Goal: Book appointment/travel/reservation

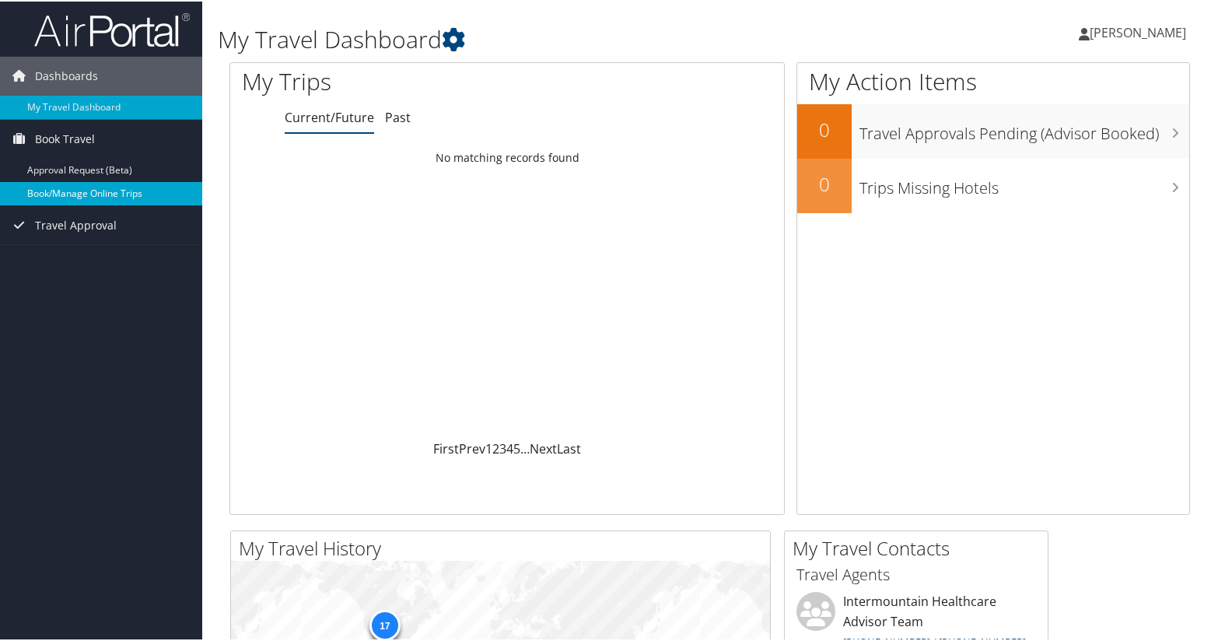
click at [86, 195] on link "Book/Manage Online Trips" at bounding box center [101, 191] width 202 height 23
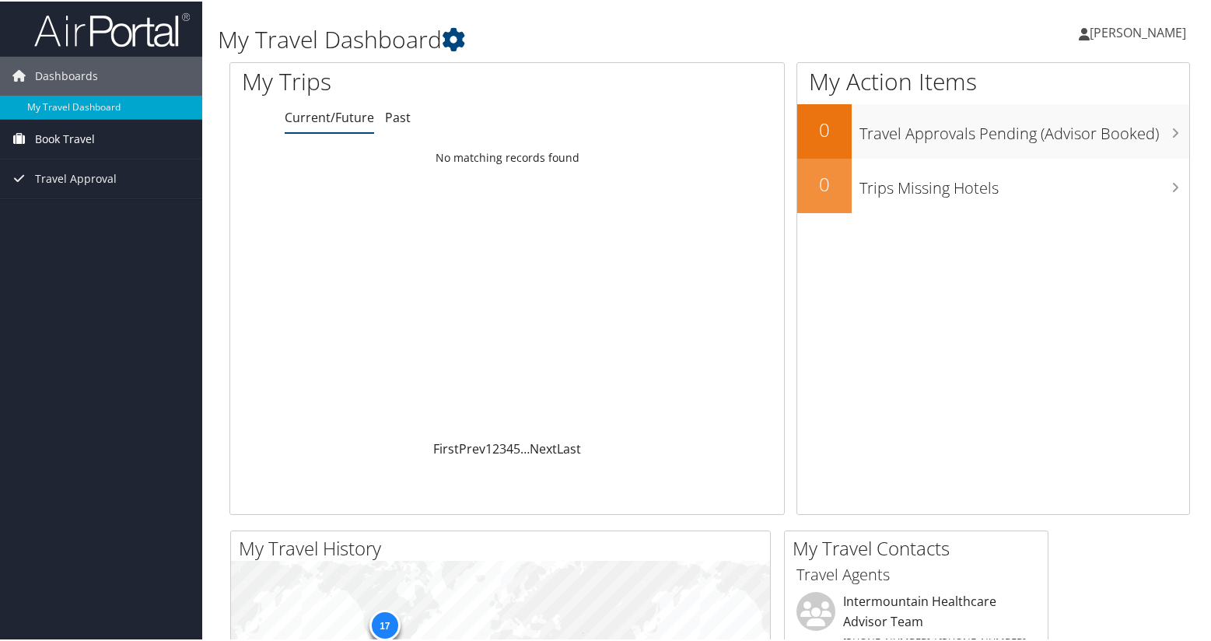
click at [45, 133] on span "Book Travel" at bounding box center [65, 137] width 60 height 39
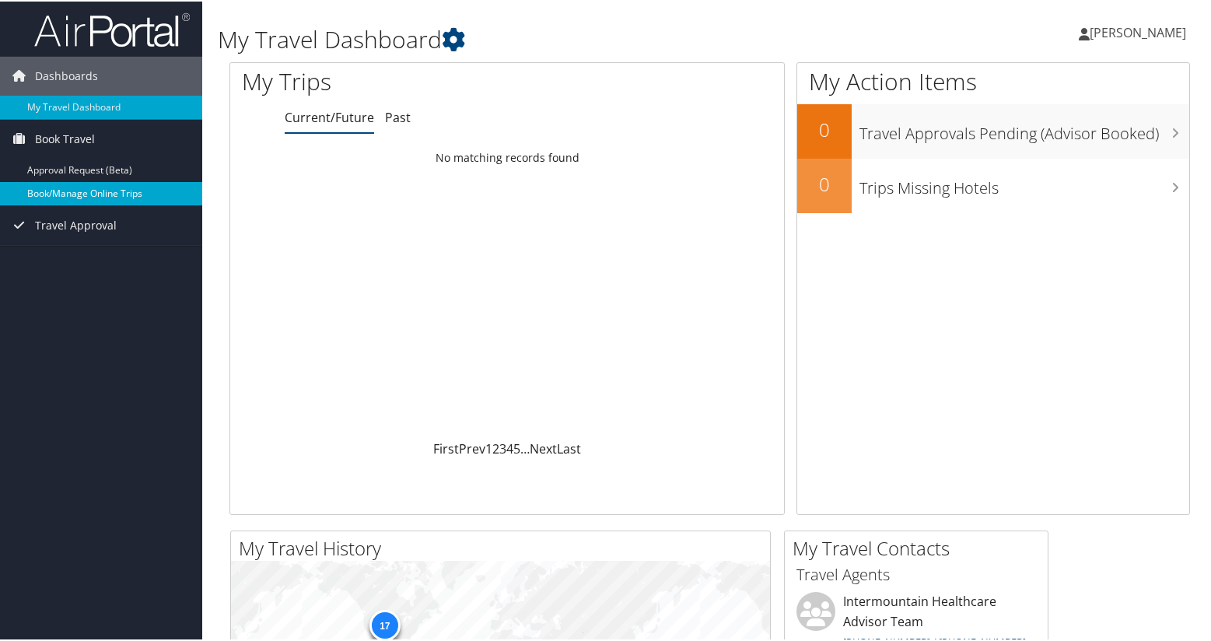
click at [75, 194] on link "Book/Manage Online Trips" at bounding box center [101, 191] width 202 height 23
click at [62, 198] on link "Book/Manage Online Trips" at bounding box center [101, 191] width 202 height 23
